Goal: Task Accomplishment & Management: Use online tool/utility

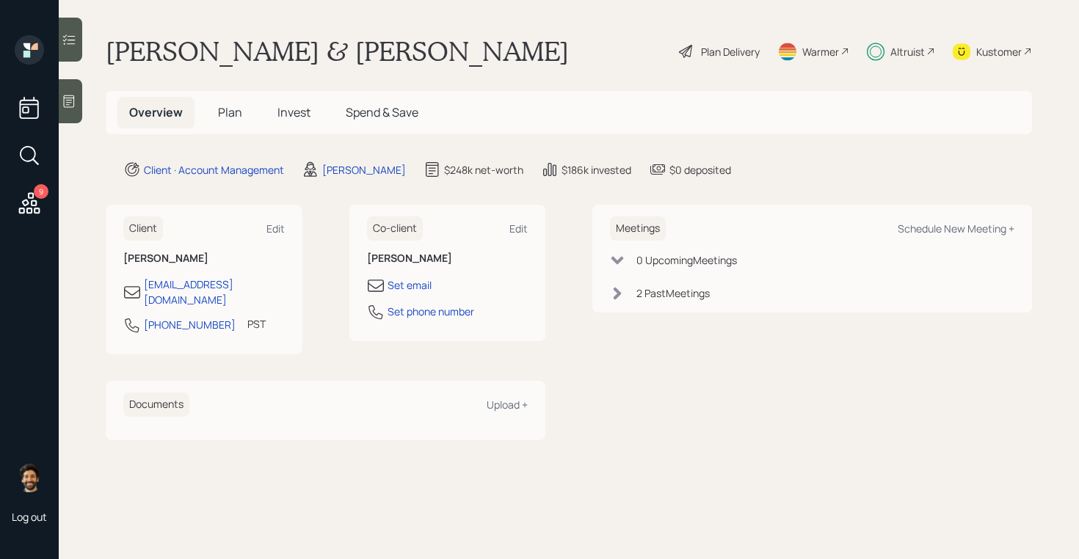
click at [30, 200] on icon at bounding box center [29, 203] width 26 height 26
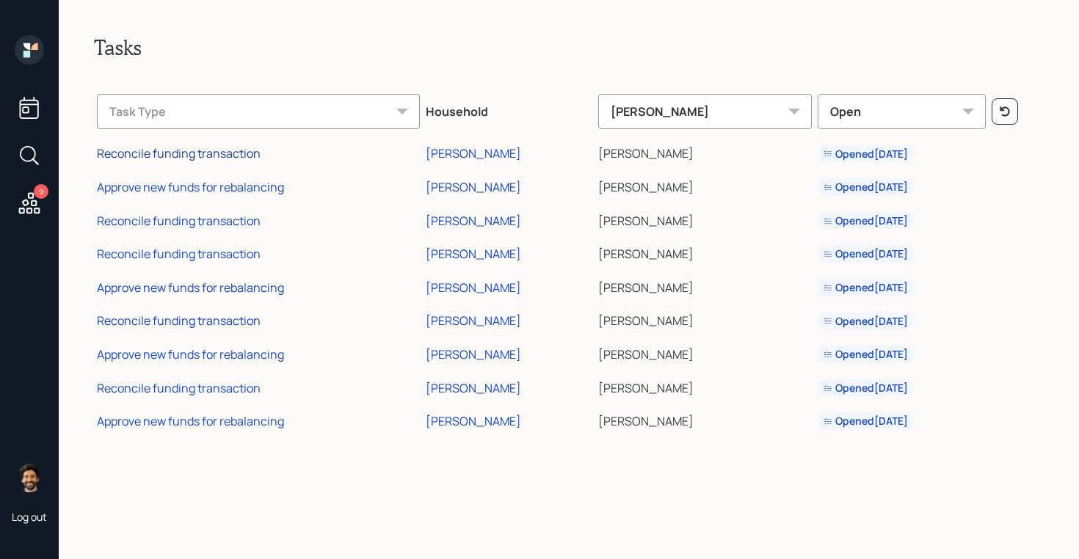
click at [206, 148] on div "Reconcile funding transaction" at bounding box center [179, 153] width 164 height 16
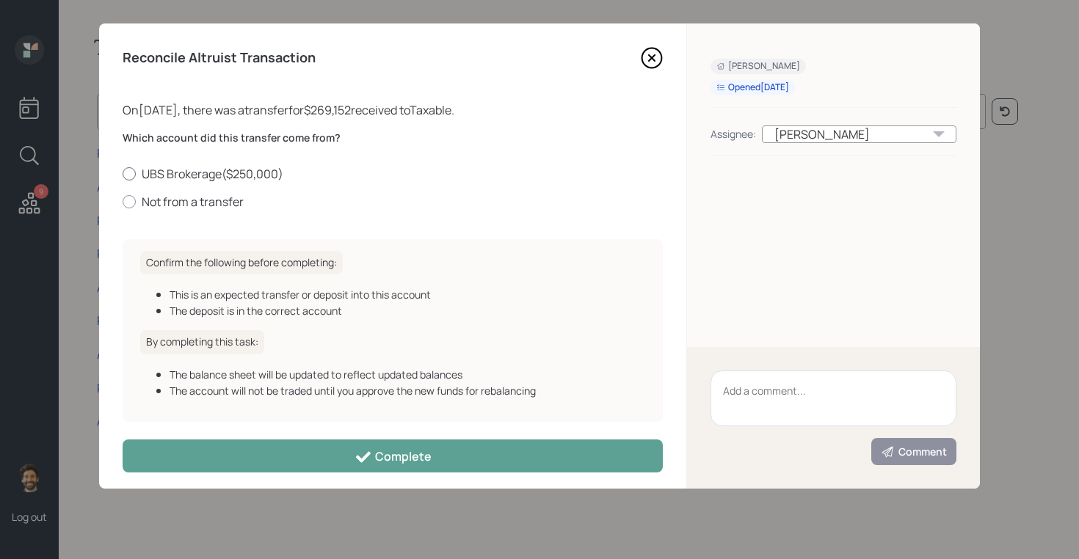
click at [189, 173] on label "UBS Brokerage ( $250,000 )" at bounding box center [393, 174] width 540 height 16
click at [123, 173] on input "UBS Brokerage ( $250,000 )" at bounding box center [122, 173] width 1 height 1
radio input "true"
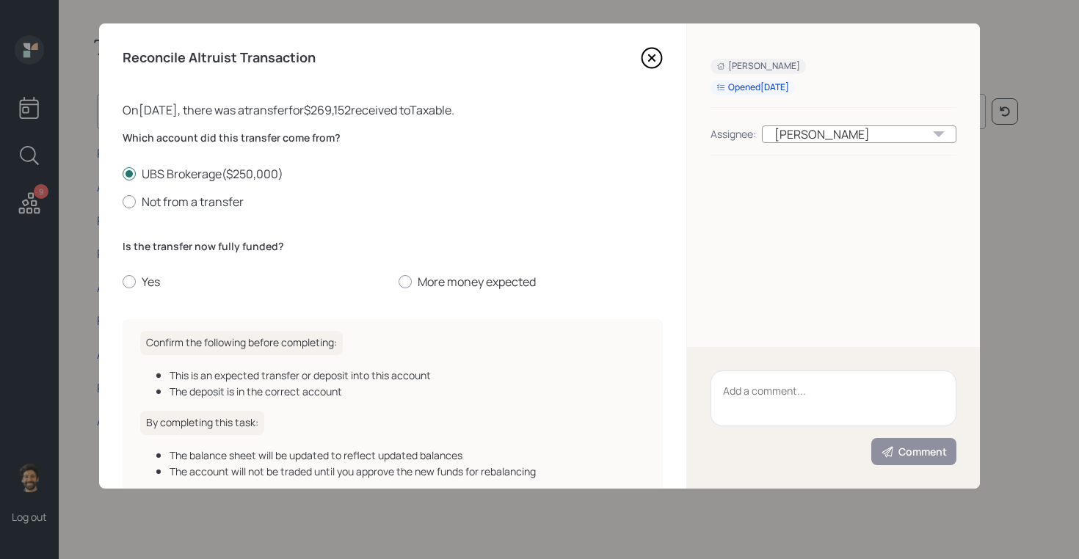
click at [659, 58] on icon at bounding box center [652, 58] width 22 height 22
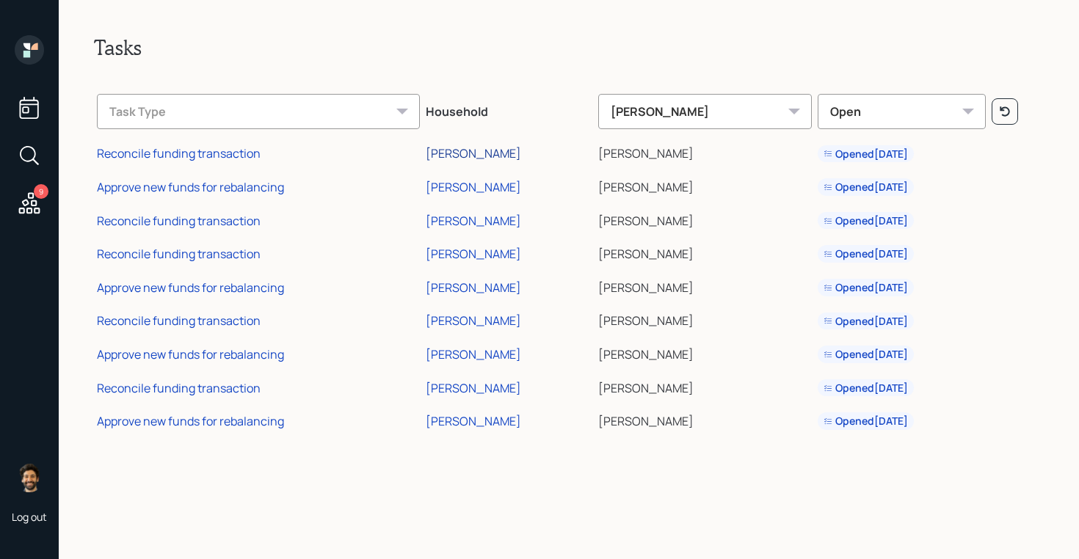
click at [521, 150] on div "[PERSON_NAME]" at bounding box center [473, 153] width 95 height 16
